Goal: Information Seeking & Learning: Learn about a topic

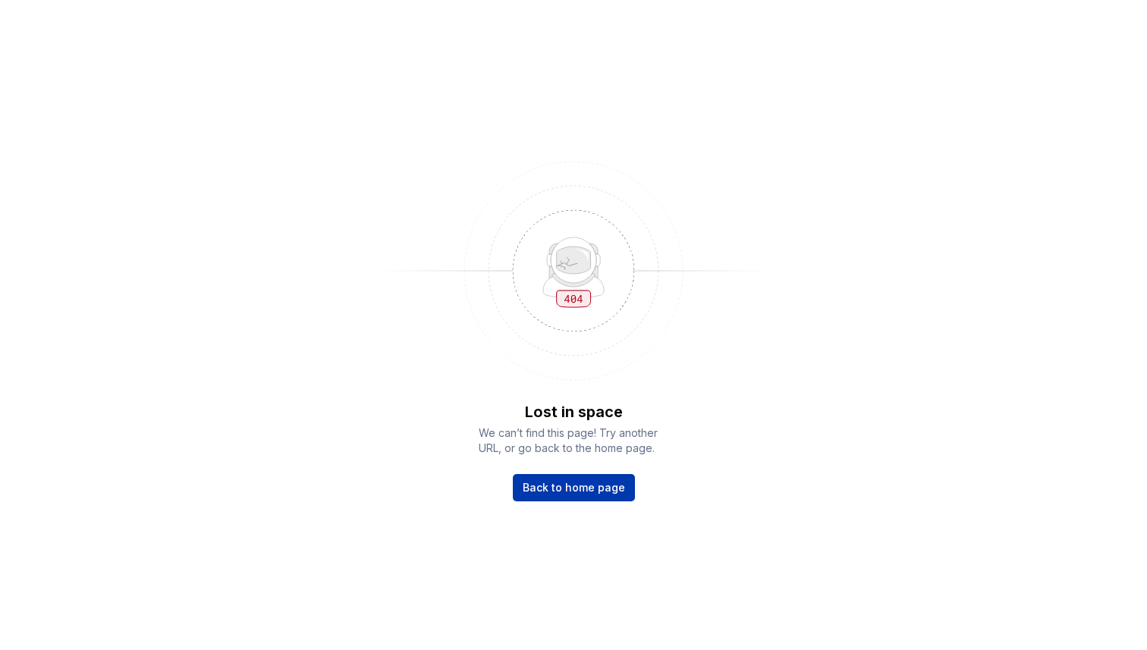
click at [587, 494] on span "Back to home page" at bounding box center [574, 487] width 102 height 15
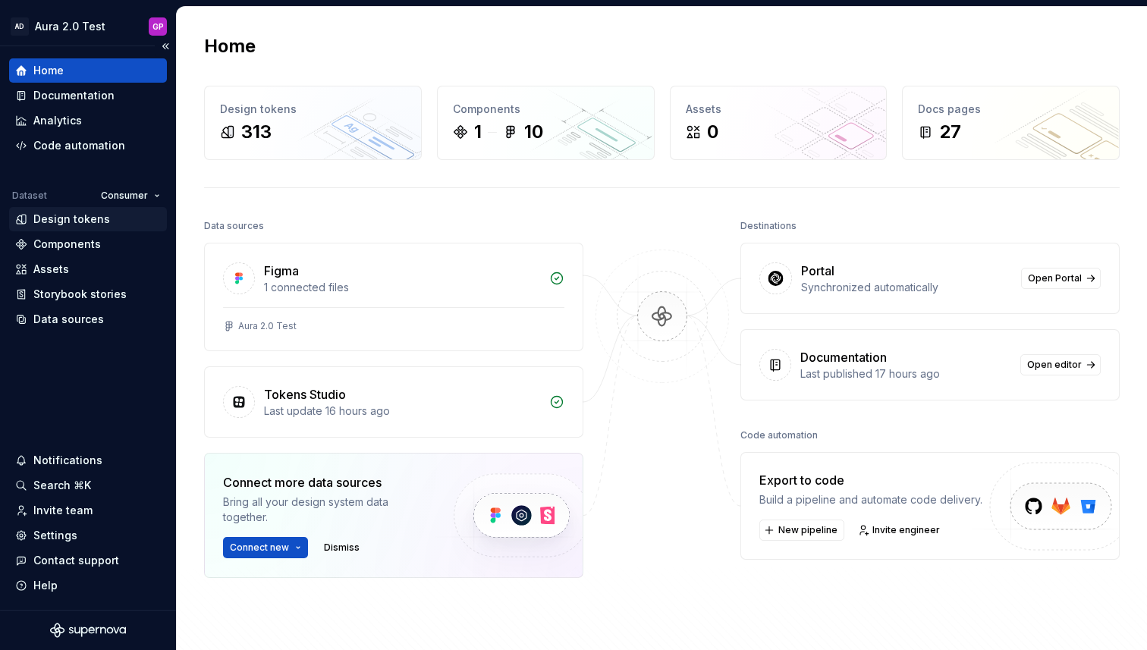
click at [77, 216] on div "Design tokens" at bounding box center [71, 219] width 77 height 15
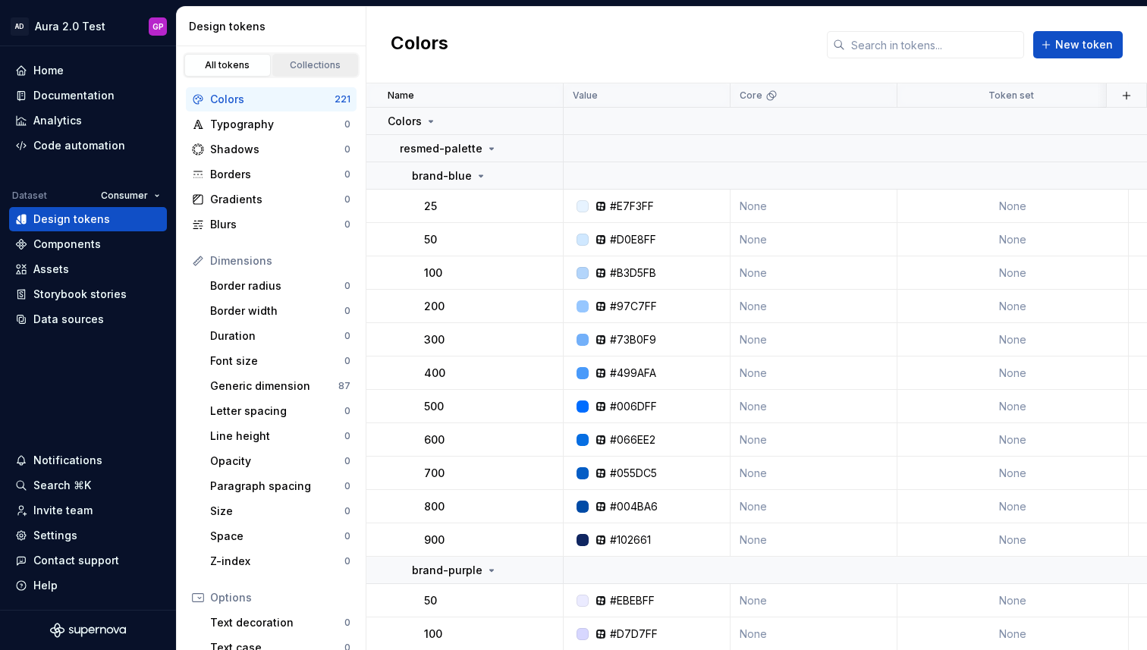
click at [318, 71] on div "Collections" at bounding box center [316, 65] width 76 height 12
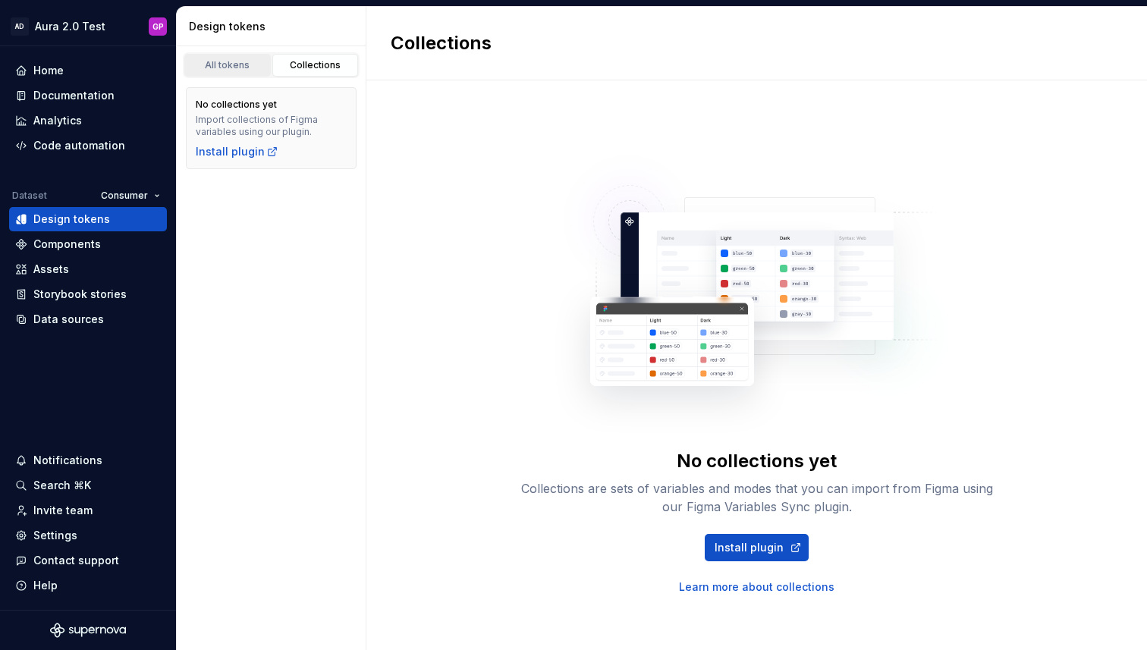
click at [227, 63] on div "All tokens" at bounding box center [228, 65] width 76 height 12
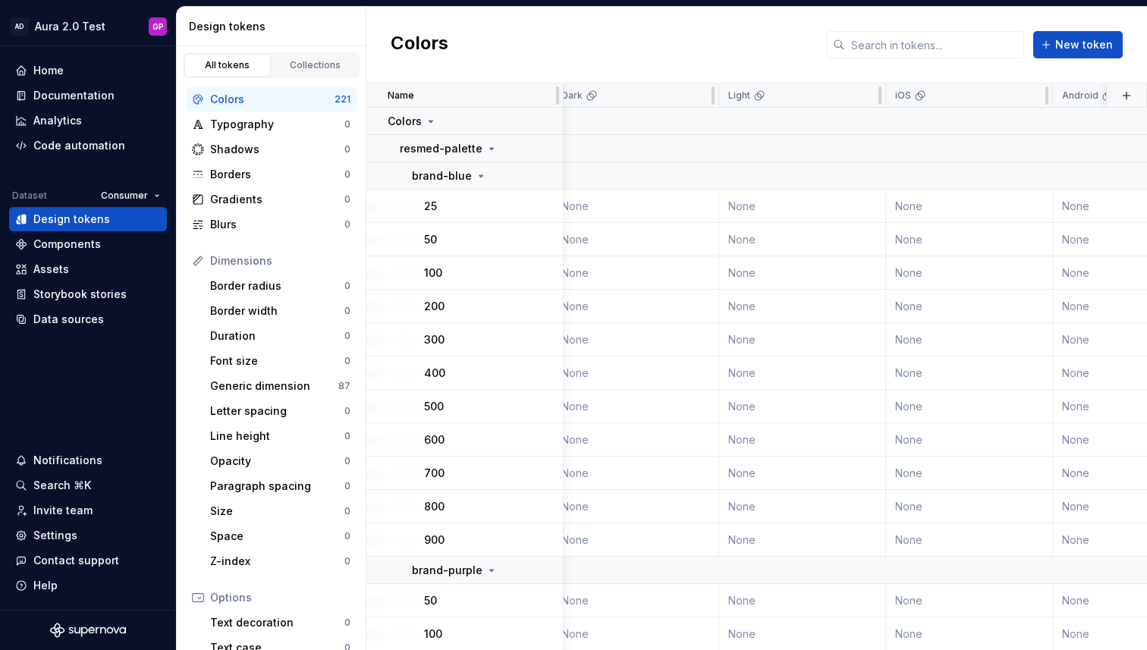
scroll to position [0, 1331]
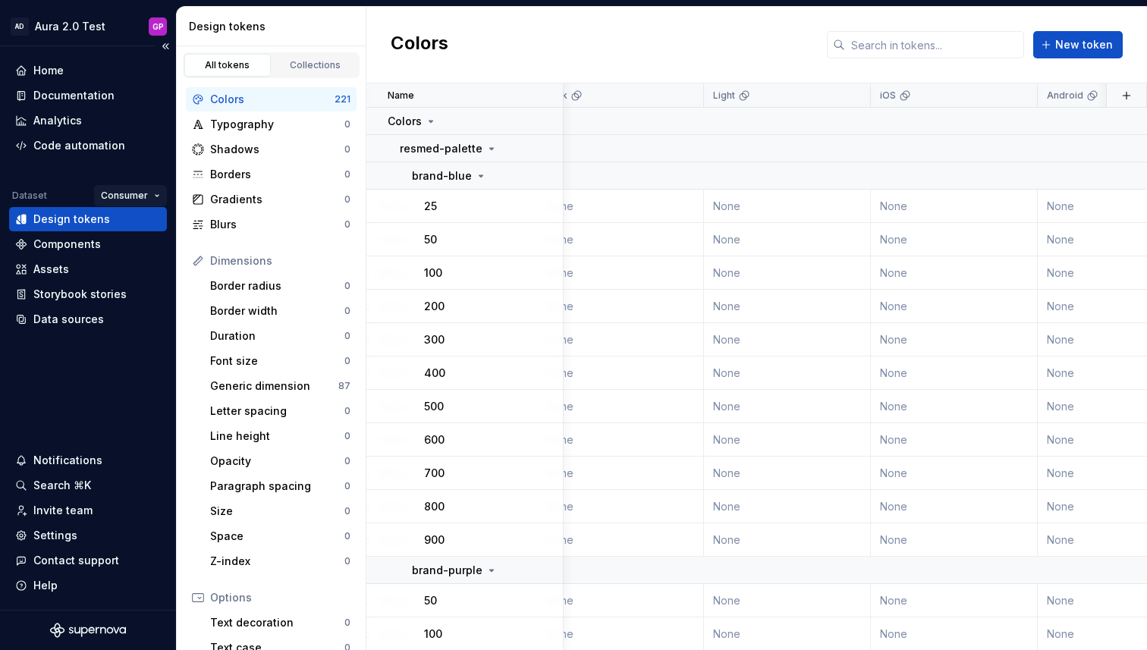
click at [149, 190] on html "AD Aura 2.0 Test GP Home Documentation Analytics Code automation Dataset Consum…" at bounding box center [573, 325] width 1147 height 650
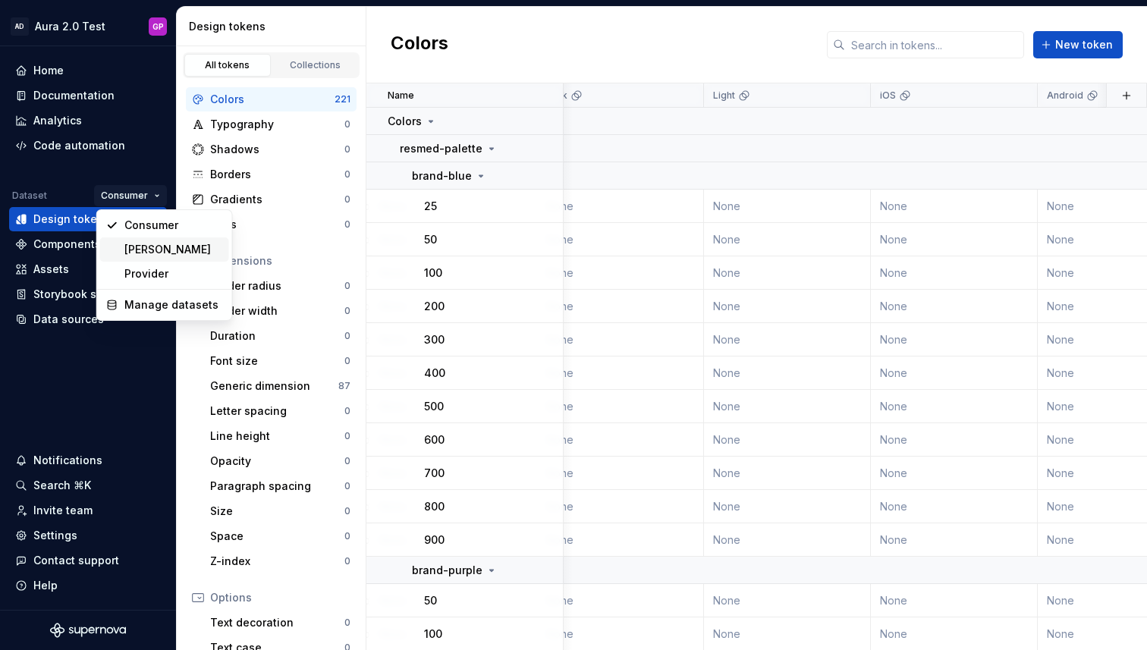
click at [149, 250] on div "Jason Testing" at bounding box center [173, 249] width 99 height 15
